Goal: Understand process/instructions

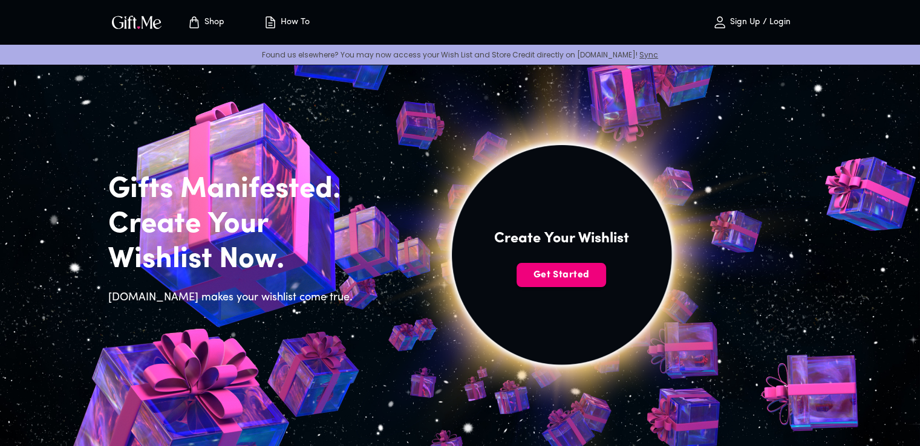
click at [568, 276] on span "Get Started" at bounding box center [562, 275] width 90 height 13
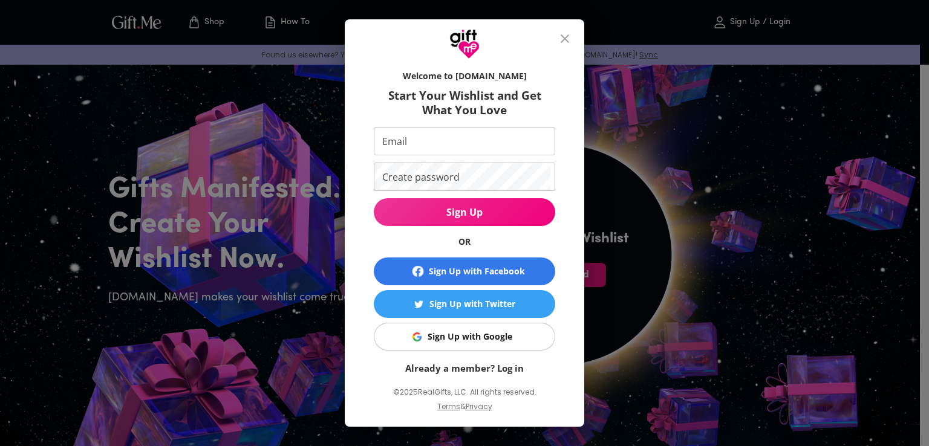
click at [567, 41] on icon "close" at bounding box center [565, 38] width 8 height 8
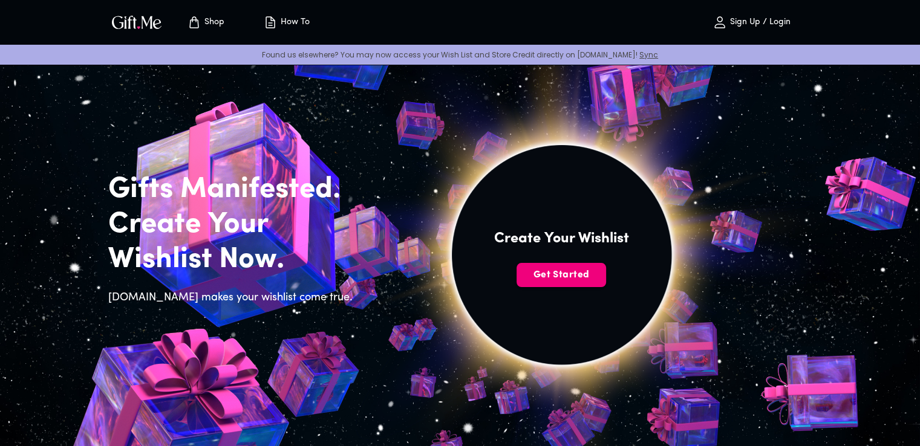
click at [554, 279] on span "Get Started" at bounding box center [562, 275] width 90 height 13
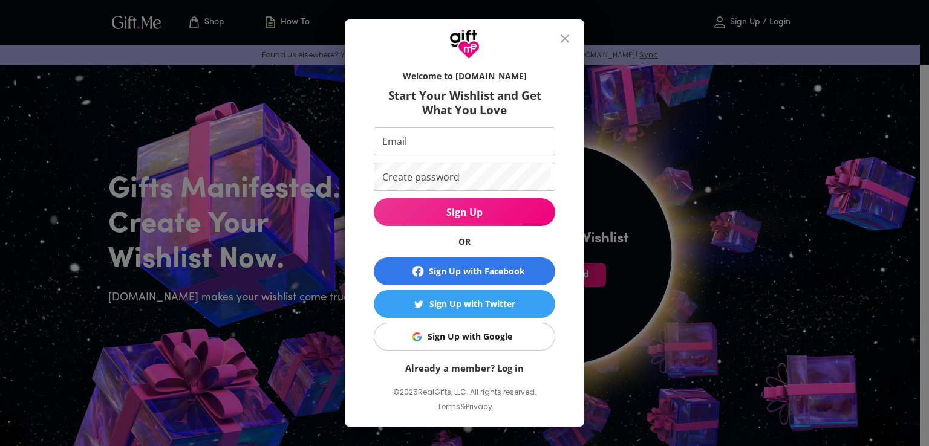
click at [567, 41] on icon "close" at bounding box center [565, 38] width 8 height 8
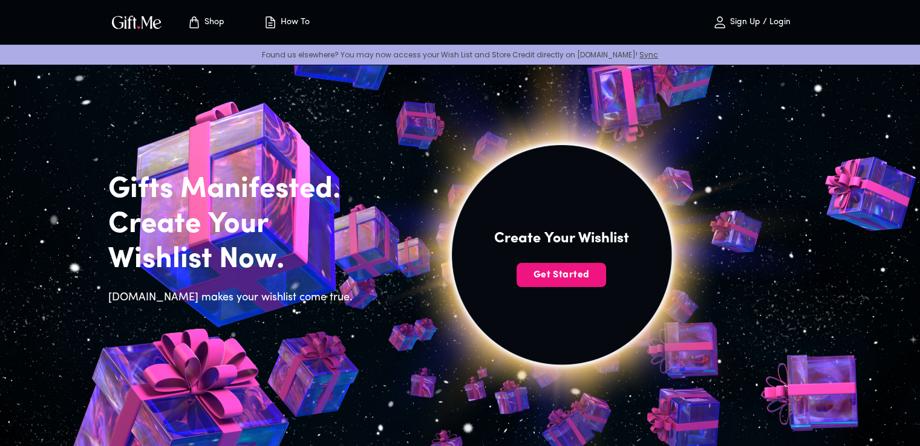
click at [304, 22] on p "How To" at bounding box center [294, 23] width 32 height 10
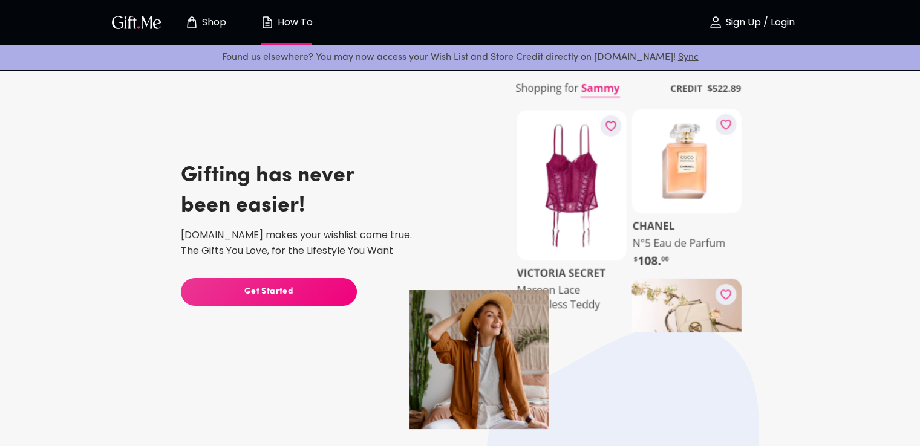
click at [309, 290] on span "Get Started" at bounding box center [269, 292] width 176 height 13
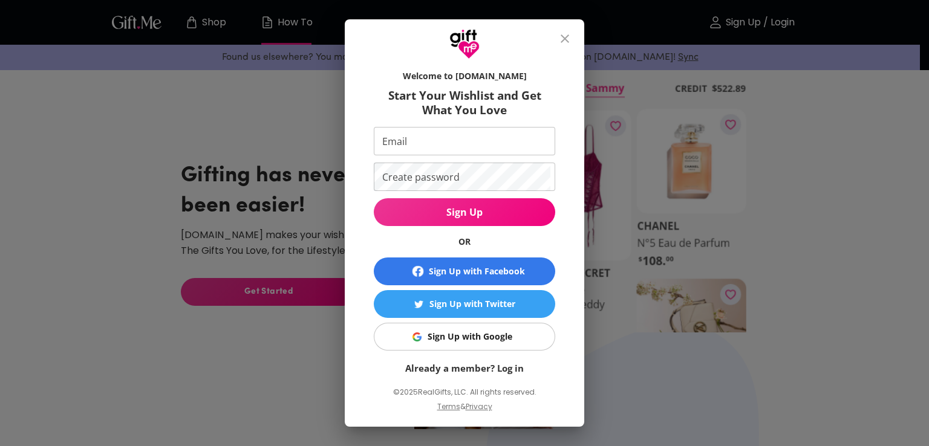
click at [572, 40] on icon "close" at bounding box center [565, 38] width 15 height 15
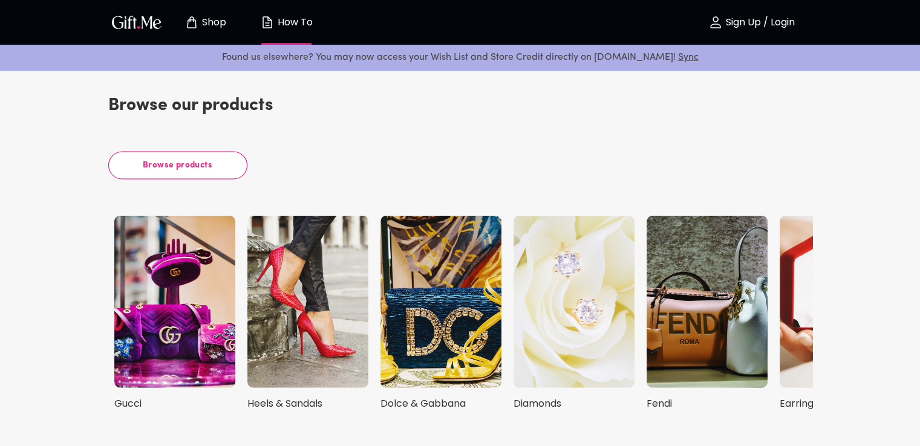
scroll to position [2662, 0]
